Goal: Navigation & Orientation: Find specific page/section

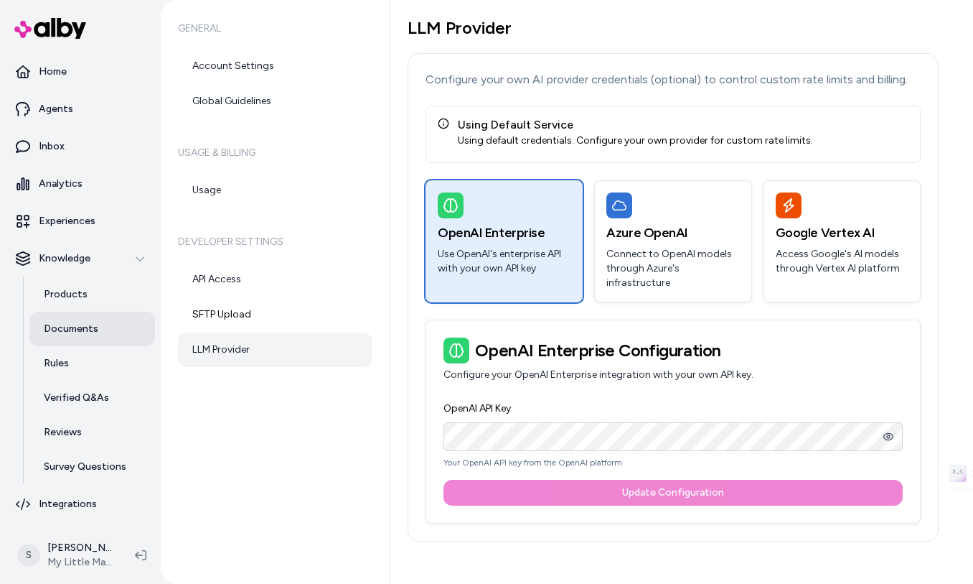
click at [65, 331] on p "Documents" at bounding box center [71, 329] width 55 height 14
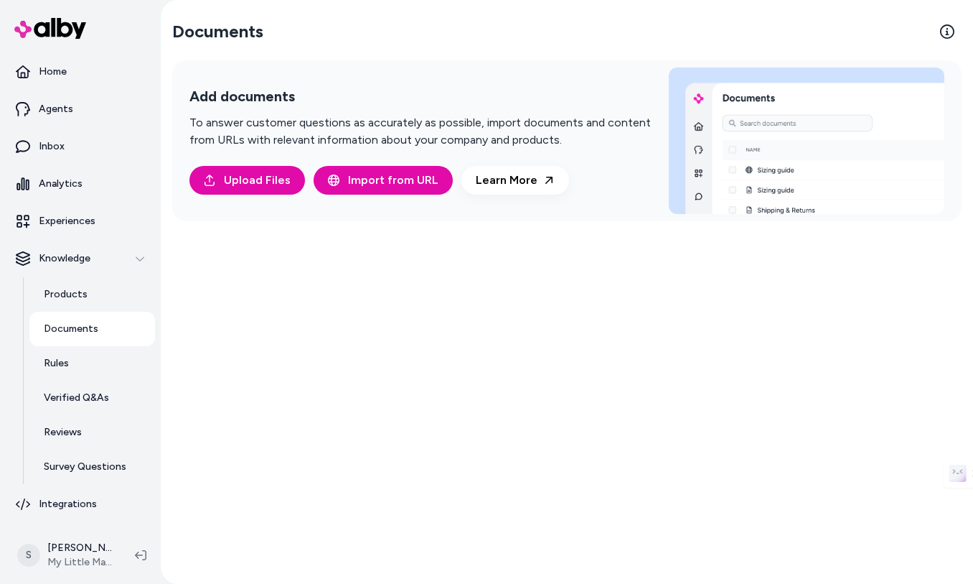
click at [98, 323] on link "Documents" at bounding box center [92, 329] width 126 height 34
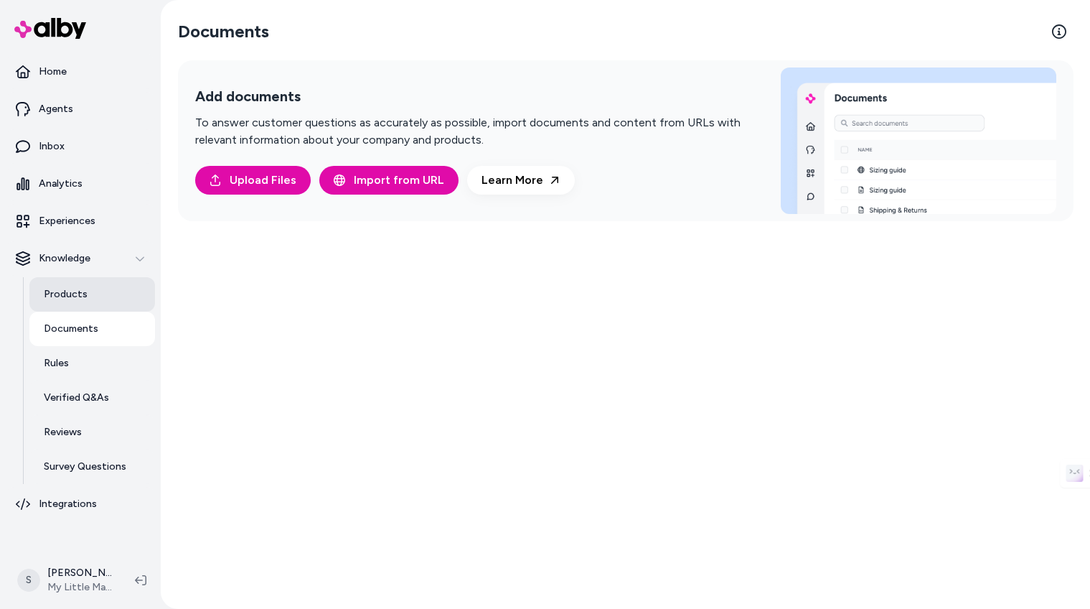
click at [112, 294] on link "Products" at bounding box center [92, 294] width 126 height 34
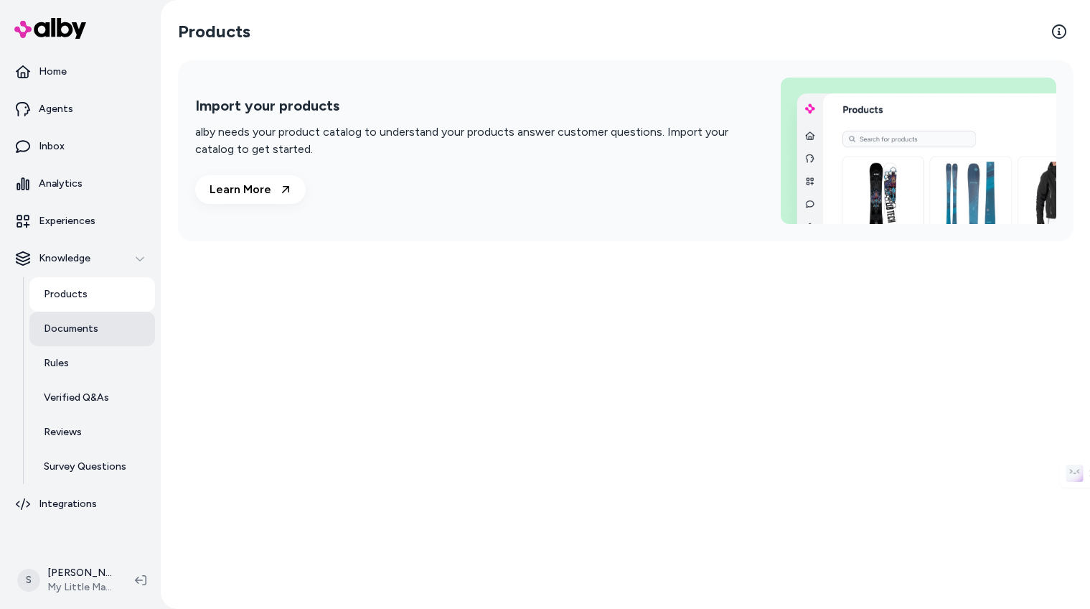
click at [108, 324] on link "Documents" at bounding box center [92, 329] width 126 height 34
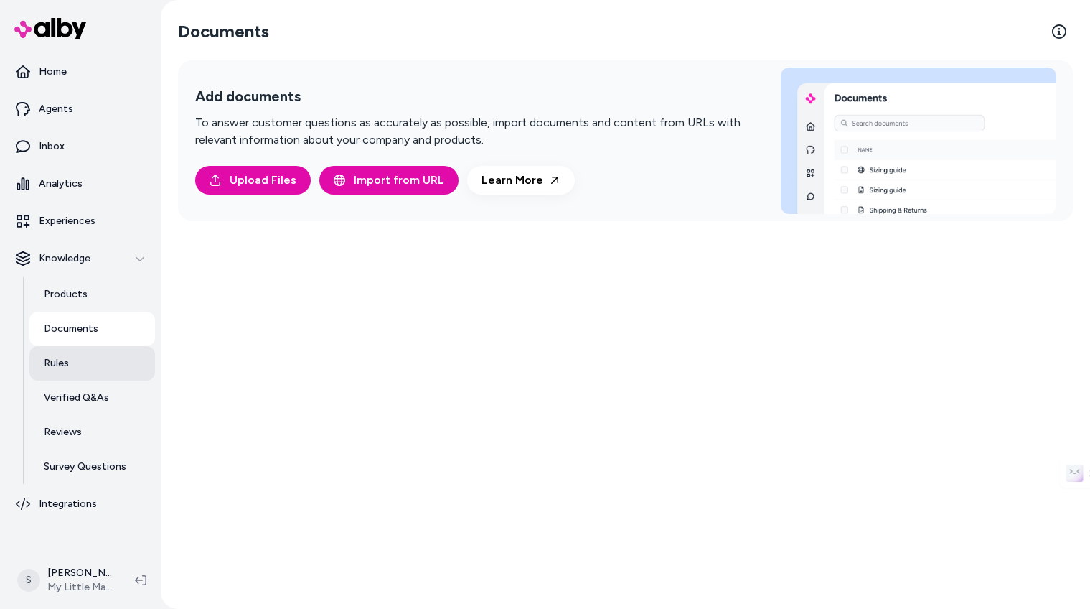
click at [90, 357] on link "Rules" at bounding box center [92, 363] width 126 height 34
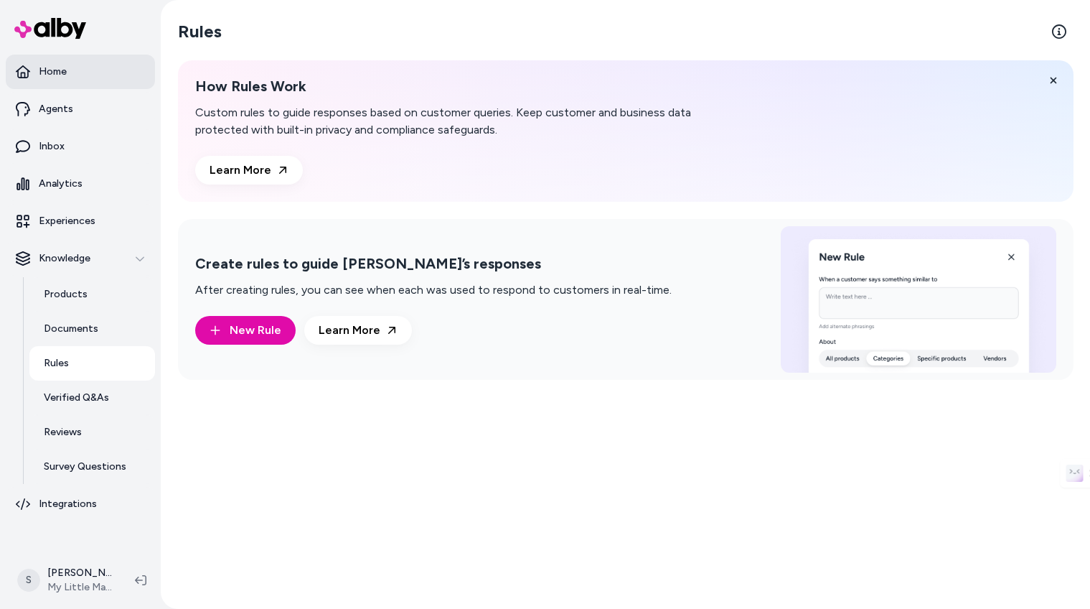
click at [49, 74] on p "Home" at bounding box center [53, 72] width 28 height 14
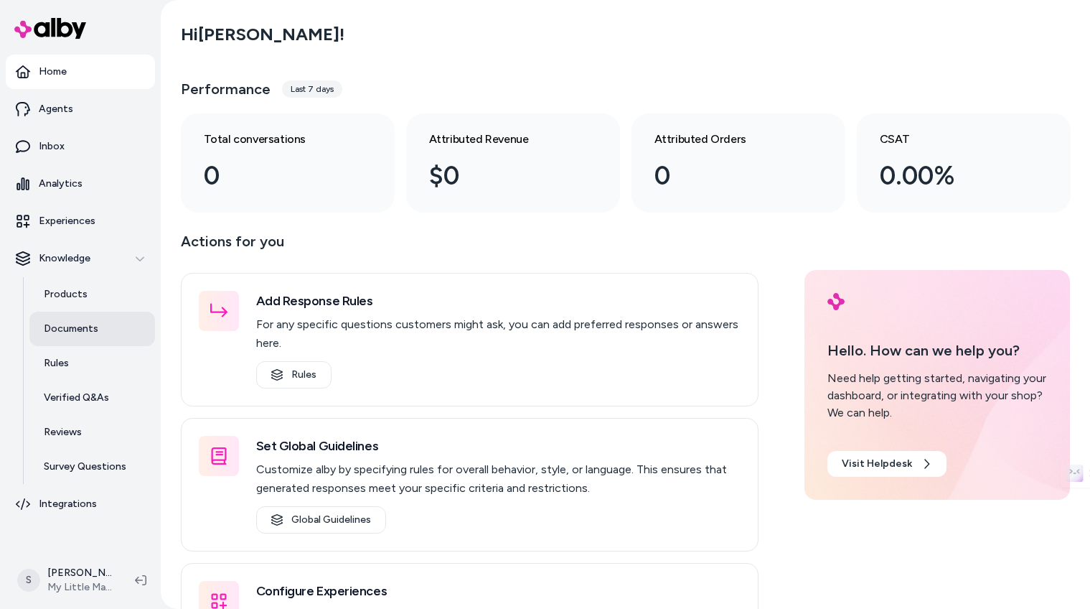
click at [59, 319] on link "Documents" at bounding box center [92, 329] width 126 height 34
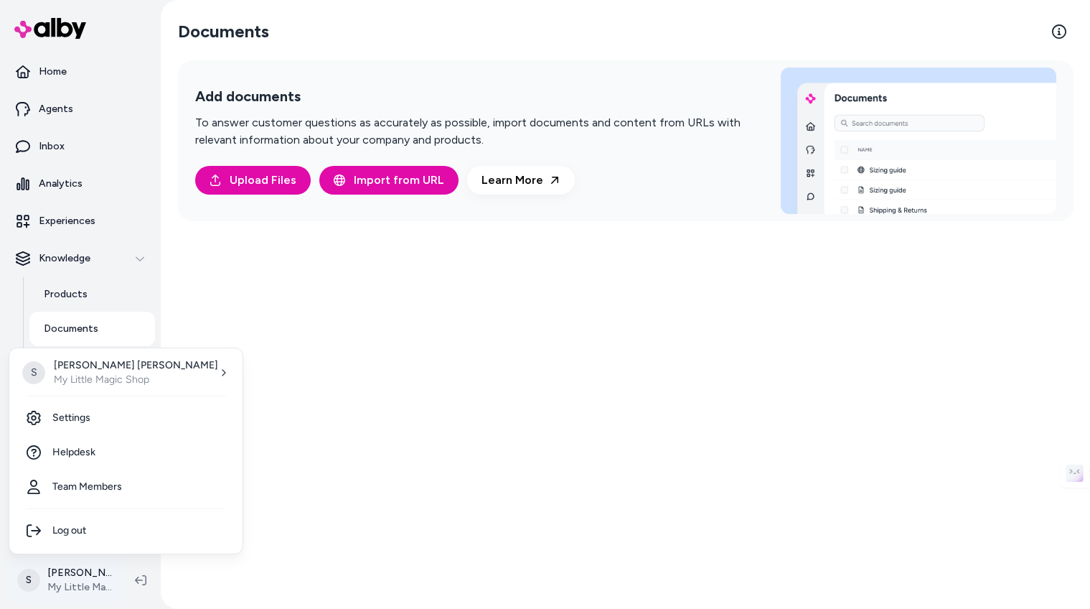
click at [83, 581] on html "Save * Home Agents Inbox Analytics Experiences Knowledge Products Documents Rul…" at bounding box center [545, 304] width 1090 height 609
click at [106, 422] on link "Settings" at bounding box center [126, 418] width 222 height 34
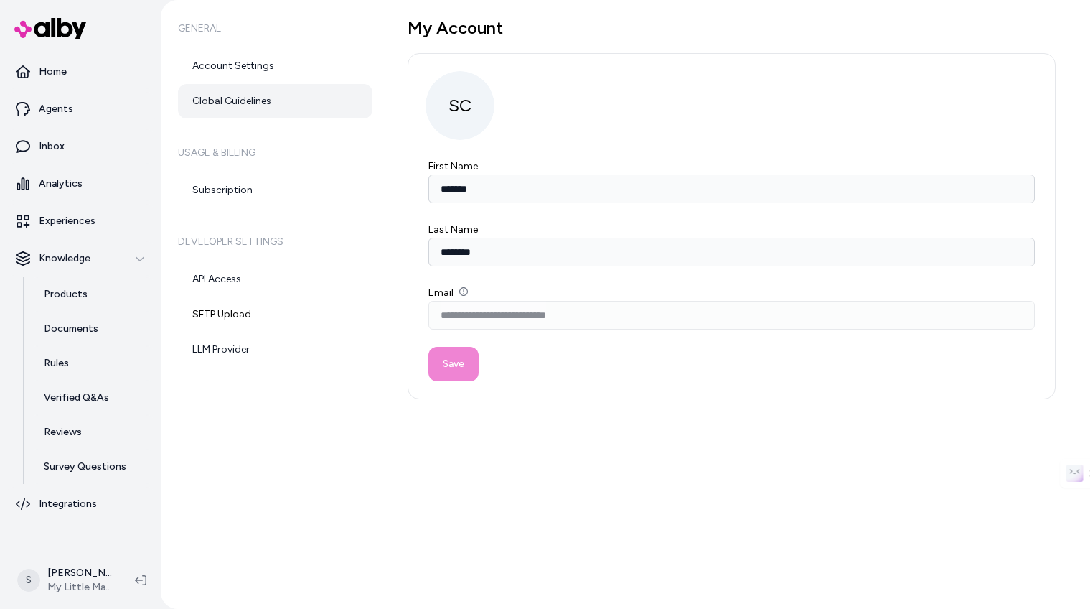
click at [256, 106] on link "Global Guidelines" at bounding box center [275, 101] width 195 height 34
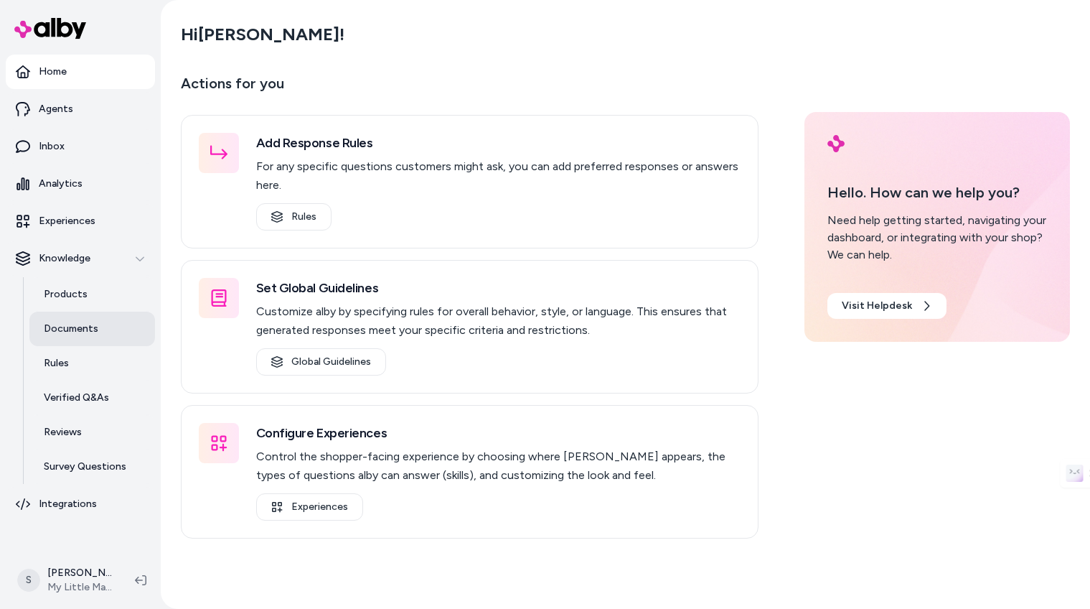
click at [103, 326] on link "Documents" at bounding box center [92, 329] width 126 height 34
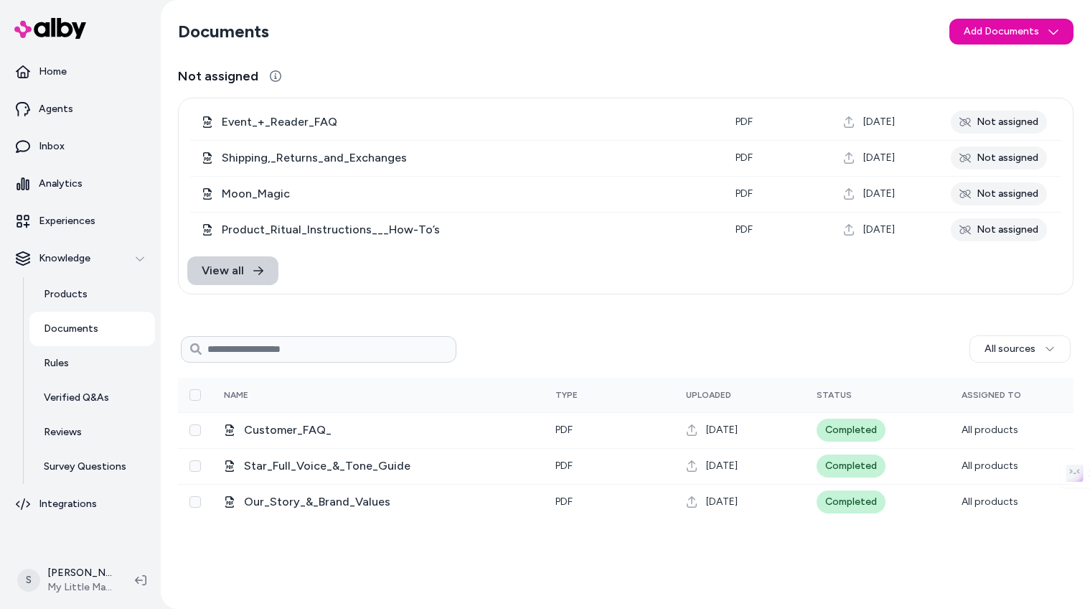
click at [263, 270] on link "View all" at bounding box center [232, 270] width 91 height 29
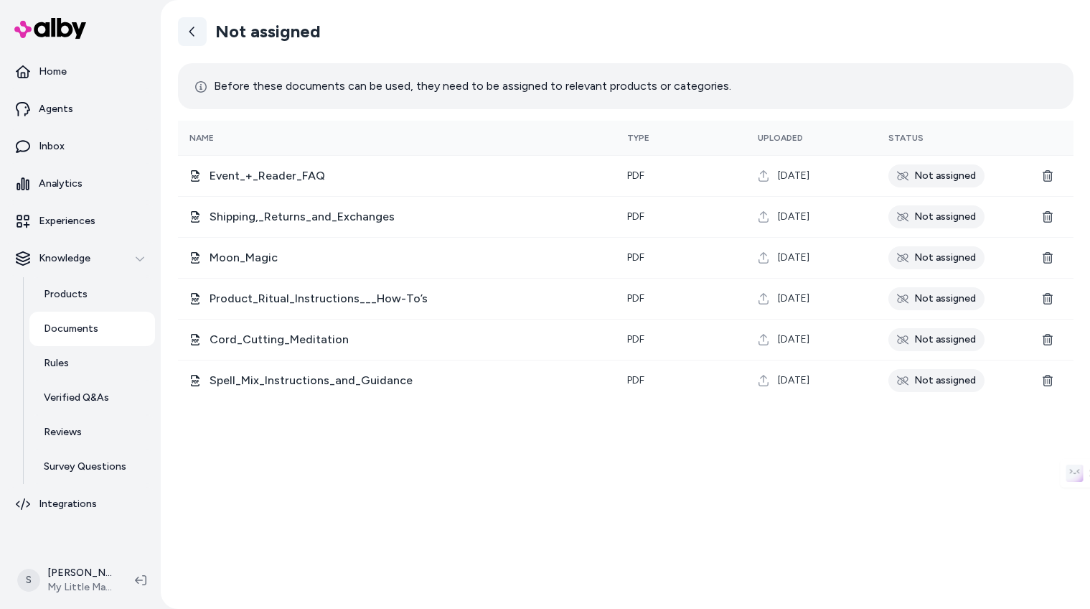
click at [191, 33] on icon at bounding box center [191, 31] width 5 height 9
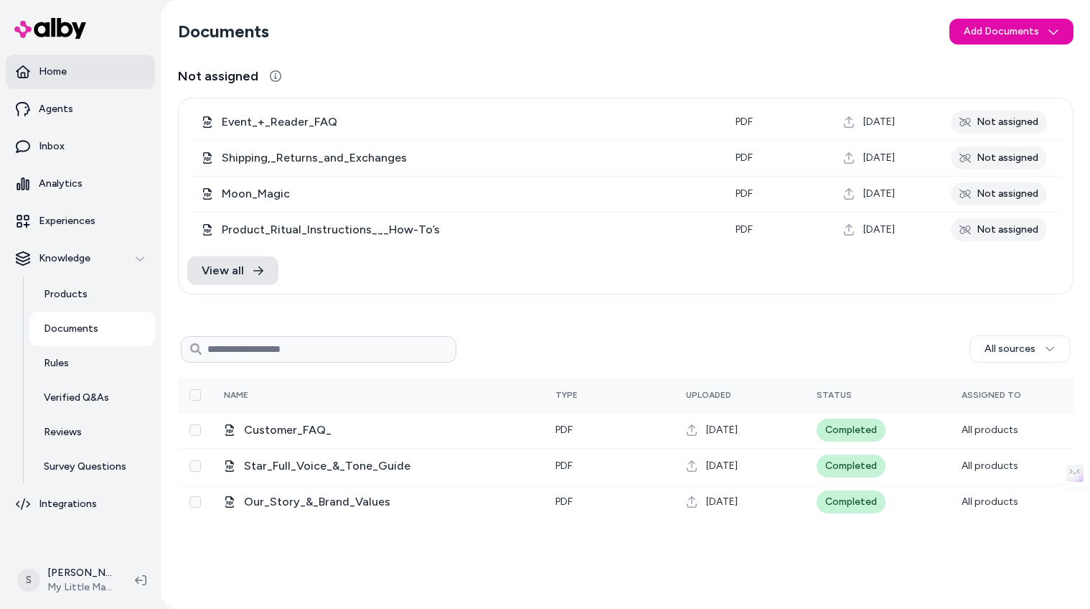
click at [42, 62] on link "Home" at bounding box center [80, 72] width 149 height 34
